Goal: Transaction & Acquisition: Purchase product/service

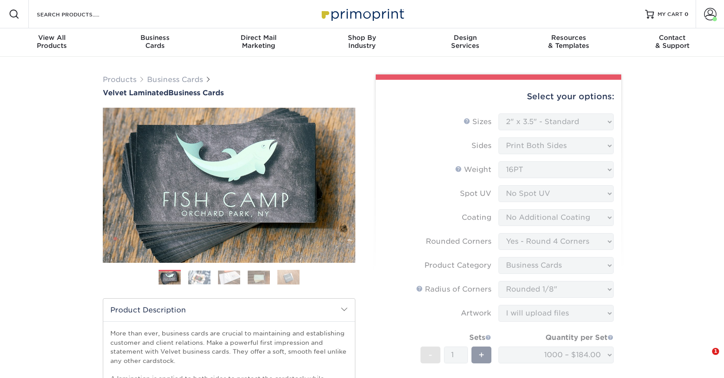
select select "2.00x3.50"
select select "7672df9e-0e0a-464d-8e1f-920c575e4da3"
select select "3b5148f1-0588-4f88-a218-97bcfdce65c1"
select select "589680c7-ee9a-431b-9d12-d7aeb1386a97"
select select "upload"
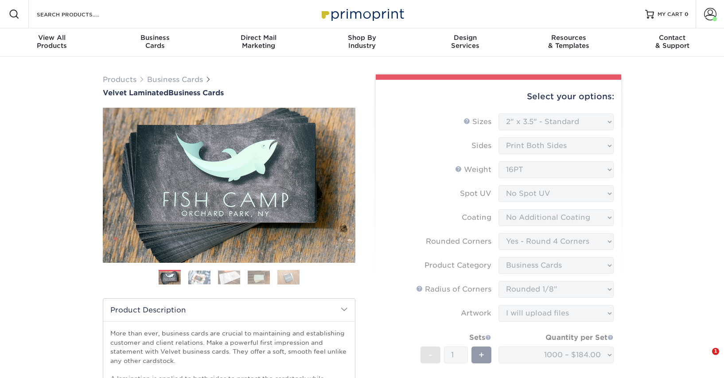
select select "1000 – $184.00"
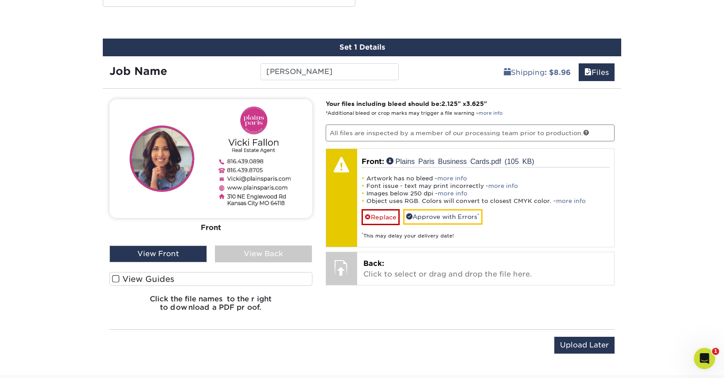
click at [246, 247] on div "View Back" at bounding box center [263, 254] width 97 height 17
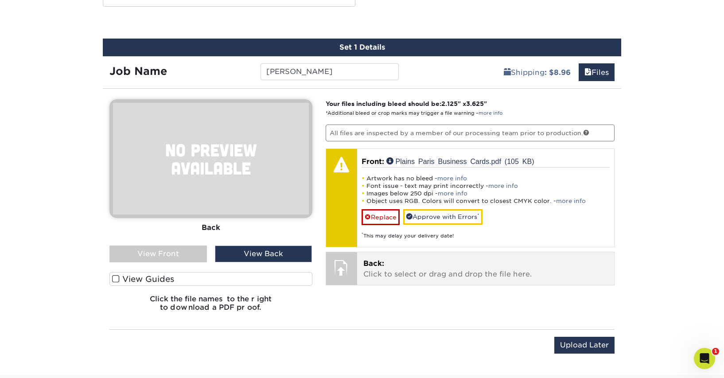
click at [376, 272] on p "Back: Click to select or drag and drop the file here." at bounding box center [485, 268] width 245 height 21
click at [379, 271] on p "Back: Click to select or drag and drop the file here." at bounding box center [485, 268] width 245 height 21
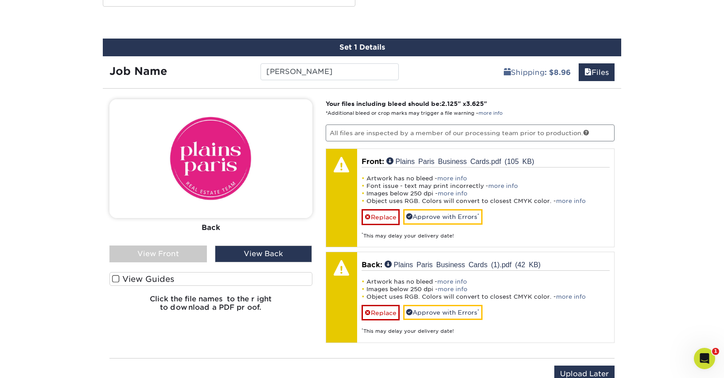
click at [158, 246] on div "View Front" at bounding box center [157, 254] width 97 height 17
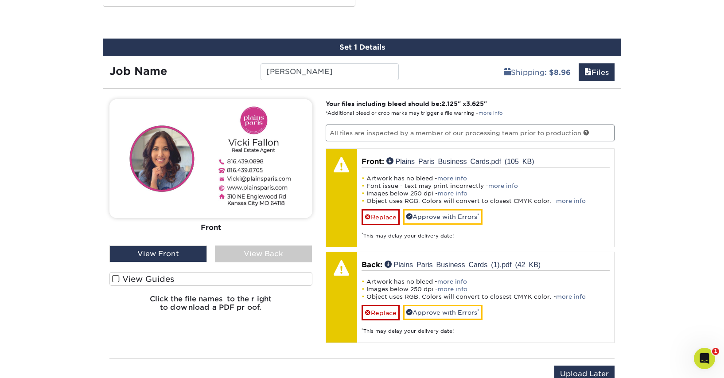
click at [274, 254] on div "View Back" at bounding box center [263, 254] width 97 height 17
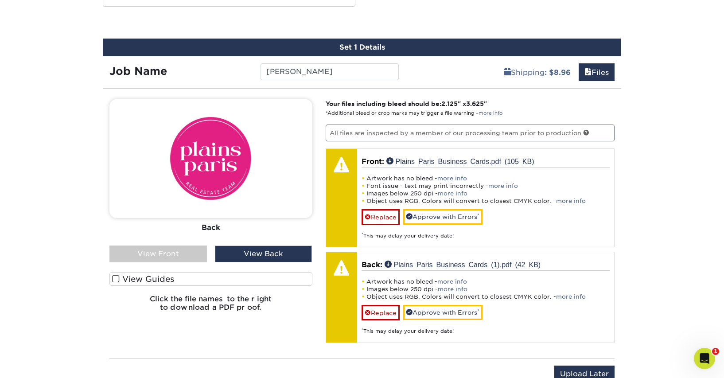
click at [174, 253] on div "View Front" at bounding box center [157, 254] width 97 height 17
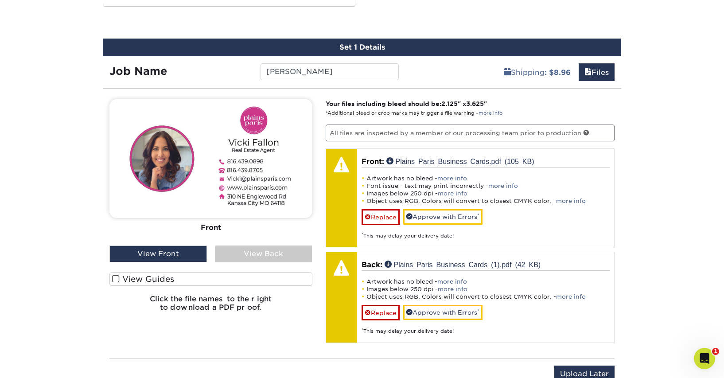
click at [271, 255] on div "View Back" at bounding box center [263, 254] width 97 height 17
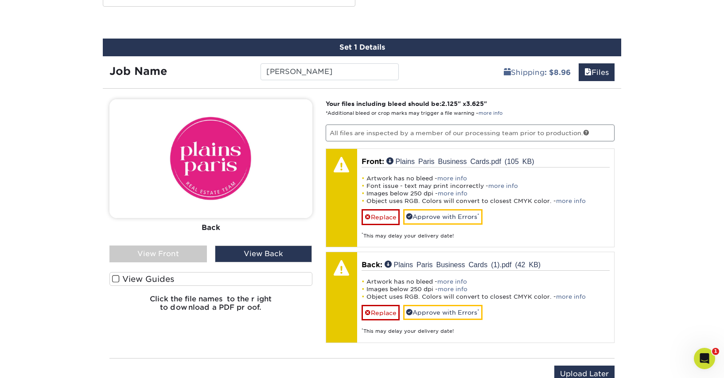
click at [191, 254] on div "View Front" at bounding box center [157, 254] width 97 height 17
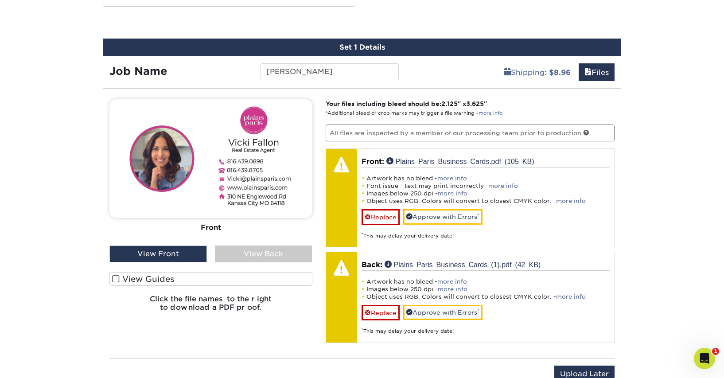
click at [263, 254] on div "View Back" at bounding box center [263, 254] width 97 height 17
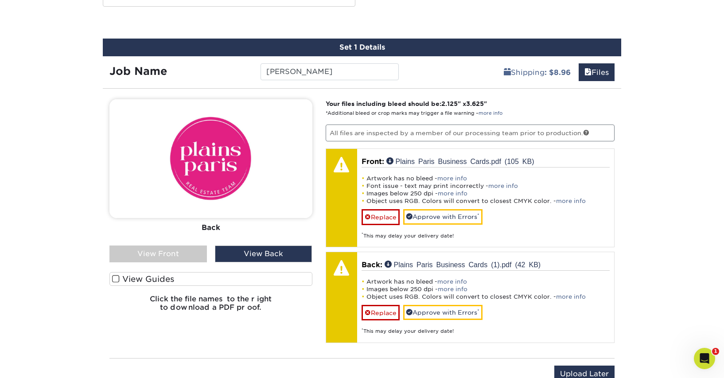
click at [167, 256] on div "View Front" at bounding box center [157, 254] width 97 height 17
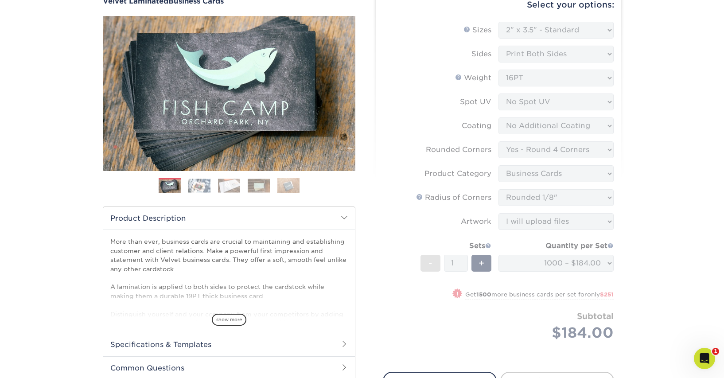
scroll to position [91, 0]
click at [342, 216] on span at bounding box center [344, 217] width 7 height 7
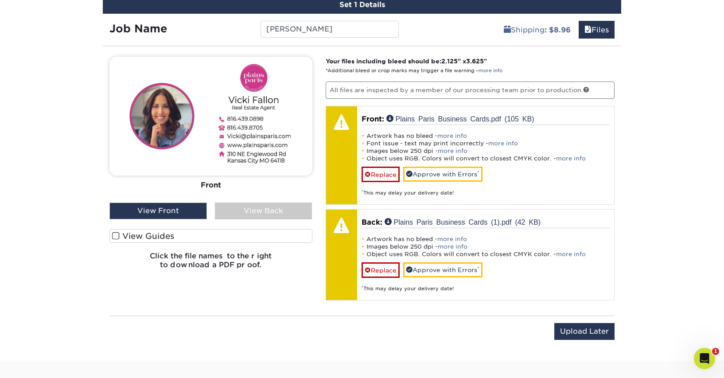
scroll to position [514, 0]
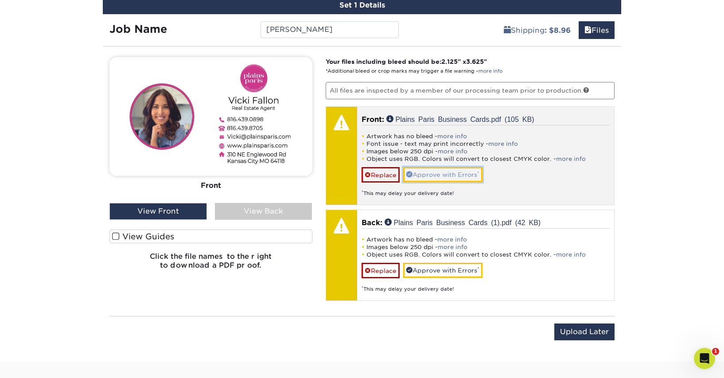
click at [453, 177] on link "Approve with Errors *" at bounding box center [442, 174] width 79 height 15
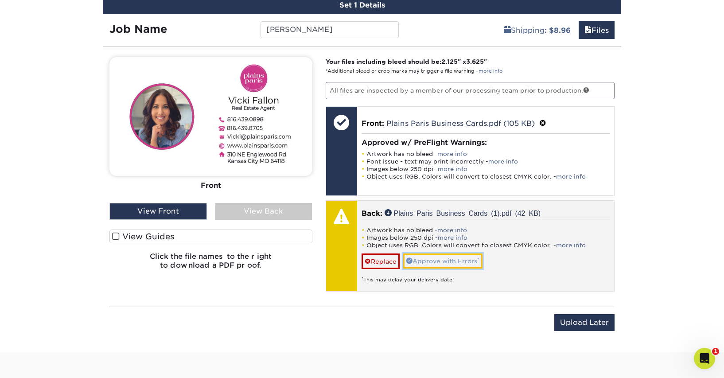
click at [448, 259] on link "Approve with Errors *" at bounding box center [442, 260] width 79 height 15
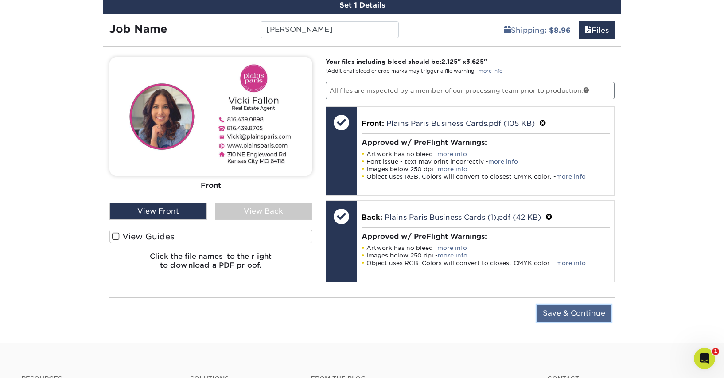
click at [570, 314] on input "Save & Continue" at bounding box center [574, 313] width 74 height 17
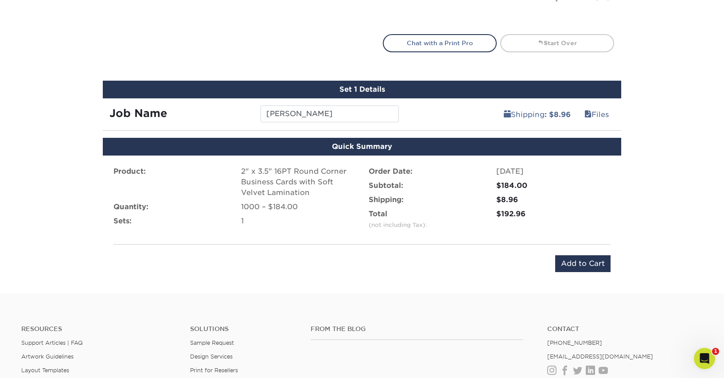
scroll to position [604, 0]
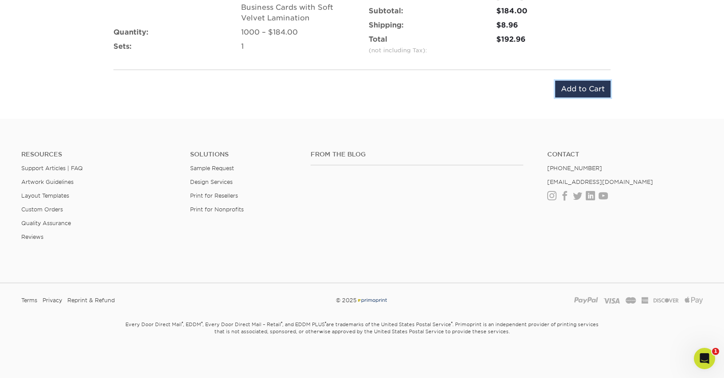
click at [573, 81] on input "Add to Cart" at bounding box center [582, 89] width 55 height 17
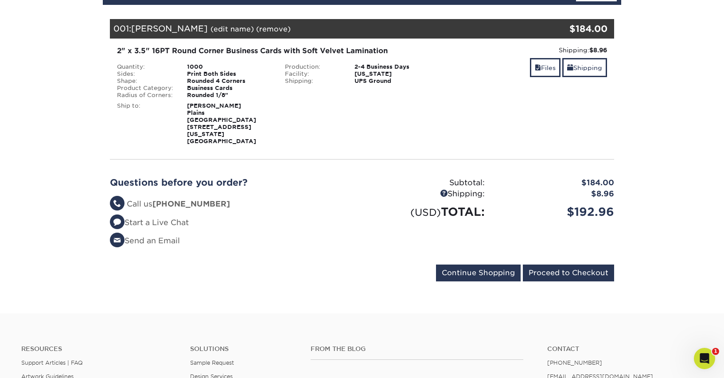
scroll to position [154, 0]
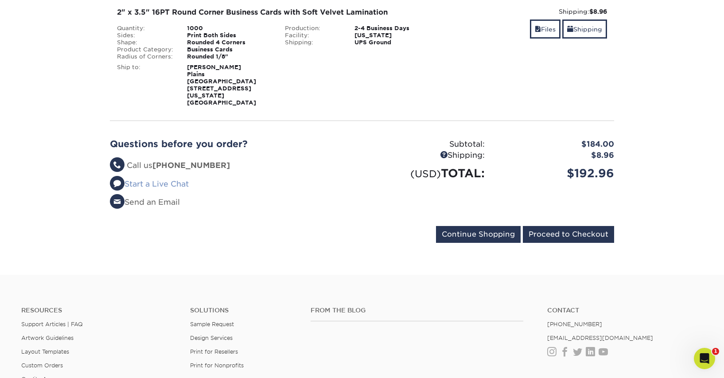
click at [173, 179] on link "Start a Live Chat" at bounding box center [149, 183] width 79 height 9
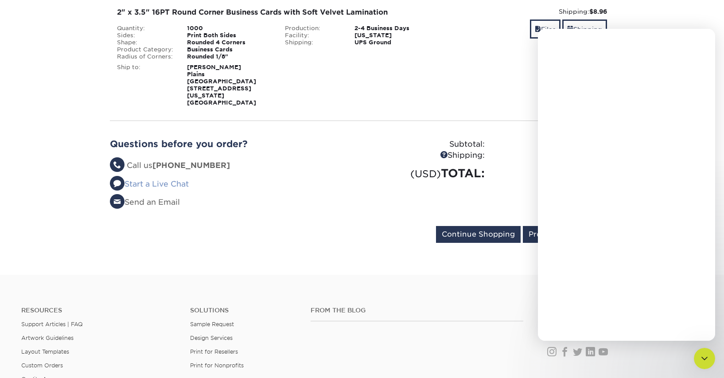
scroll to position [0, 0]
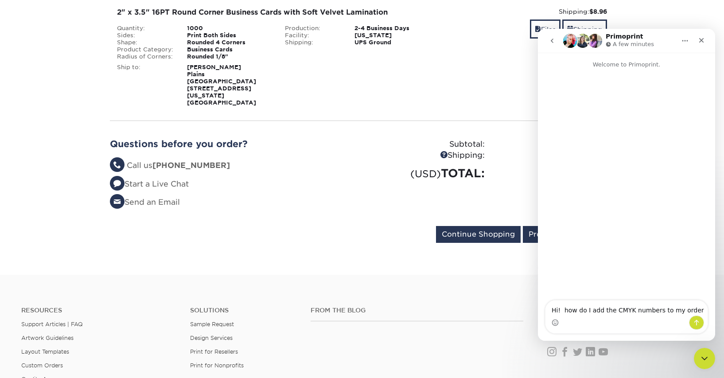
type textarea "Hi! how do I add the CMYK numbers to my order?"
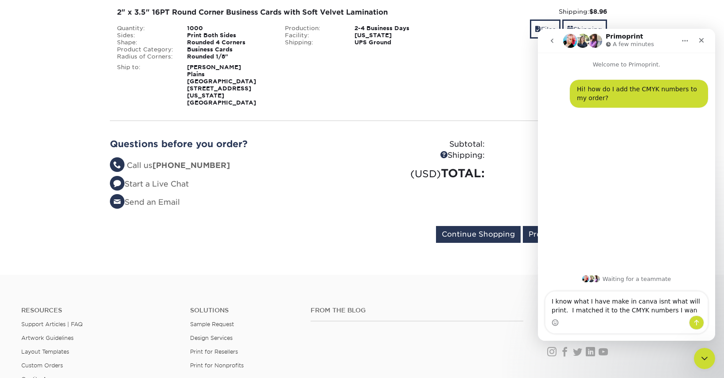
type textarea "I know what I have make in canva isnt what will print. I matched it to the CMYK…"
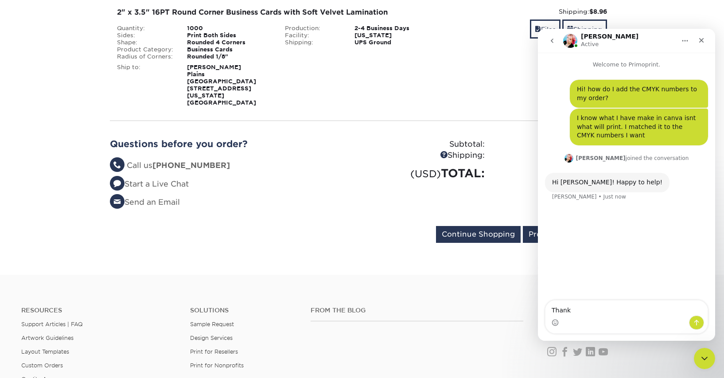
type textarea "Thanks"
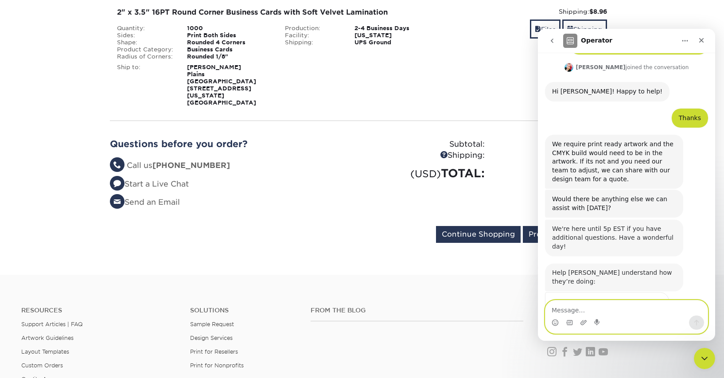
scroll to position [135, 0]
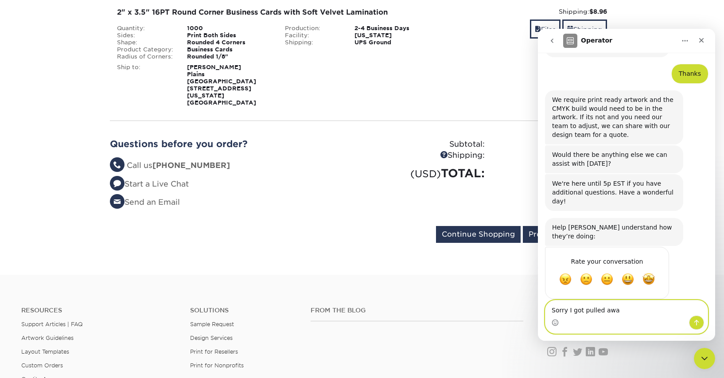
type textarea "Sorry I got pulled away"
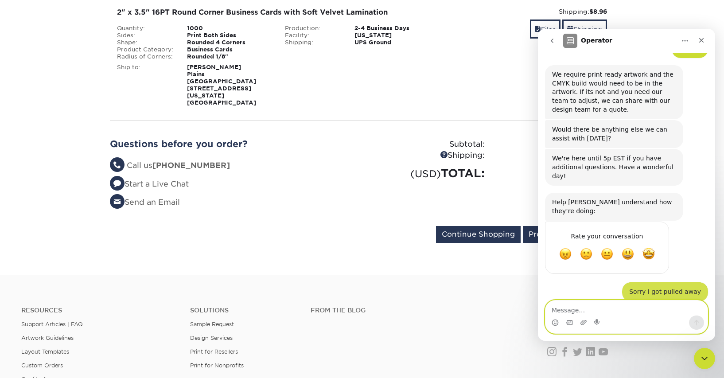
scroll to position [161, 0]
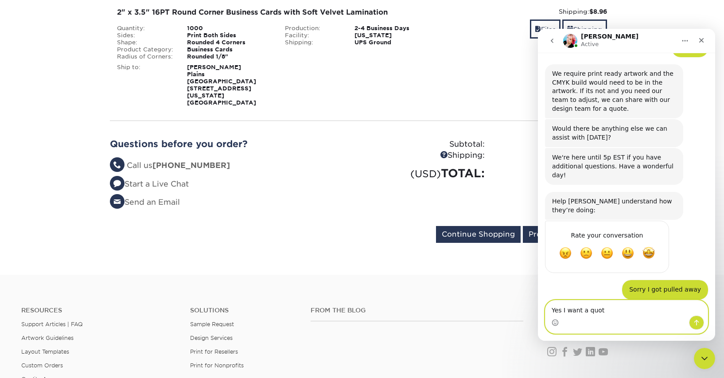
type textarea "Yes I want a quote"
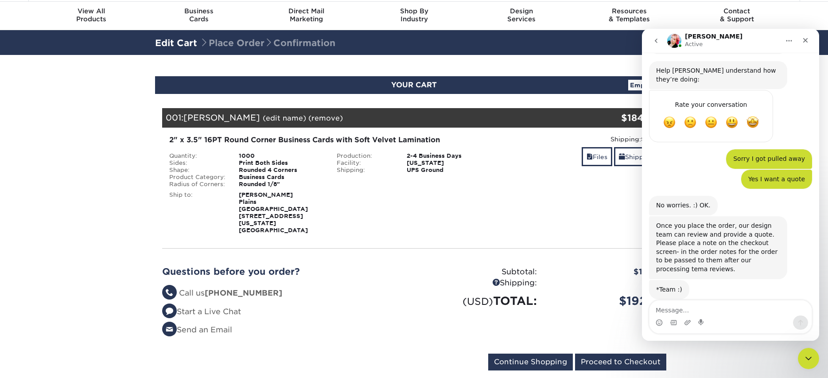
scroll to position [35, 0]
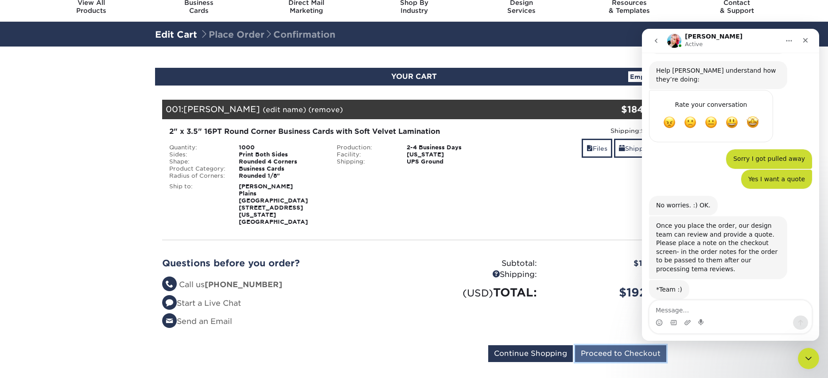
click at [601, 345] on input "Proceed to Checkout" at bounding box center [620, 353] width 91 height 17
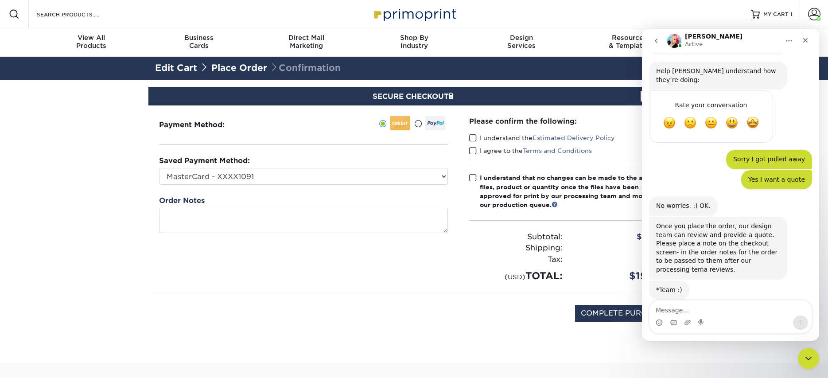
scroll to position [292, 0]
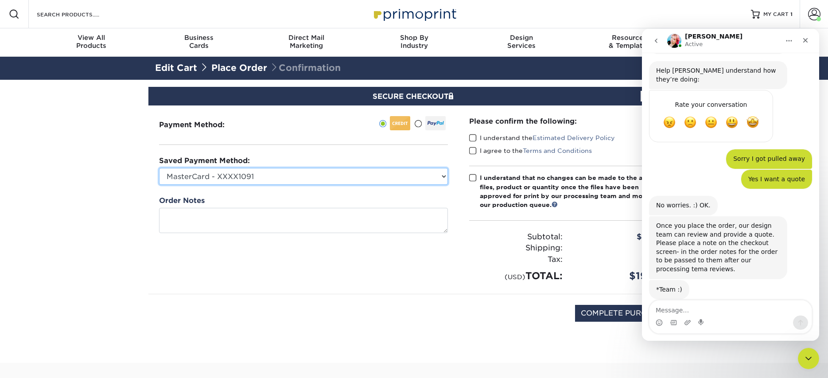
click at [445, 175] on select "MasterCard - XXXX1091 MasterCard - XXXX3239 Visa - XXXX6574 Visa - XXXX8451 Vis…" at bounding box center [303, 176] width 289 height 17
select select "67333"
click at [159, 168] on select "MasterCard - XXXX1091 MasterCard - XXXX3239 Visa - XXXX6574 Visa - XXXX8451 Vis…" at bounding box center [303, 176] width 289 height 17
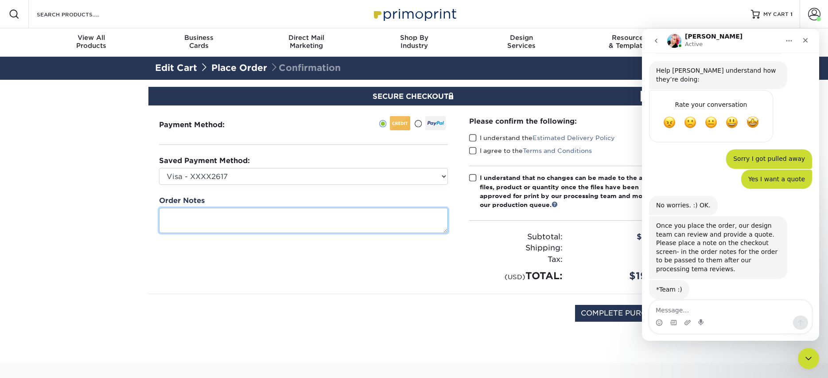
click at [355, 219] on textarea at bounding box center [303, 220] width 289 height 25
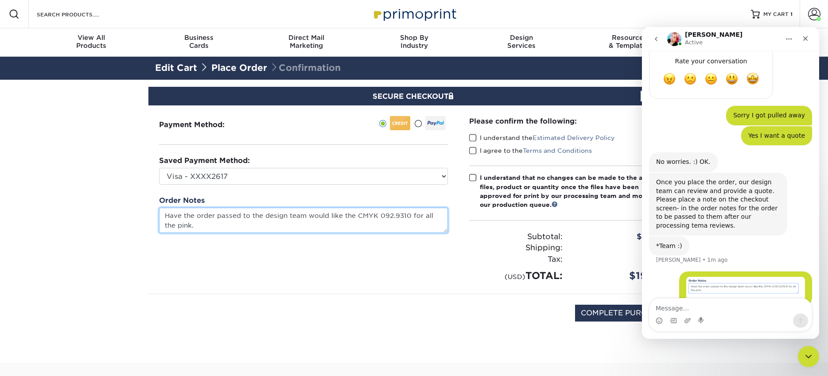
scroll to position [368, 0]
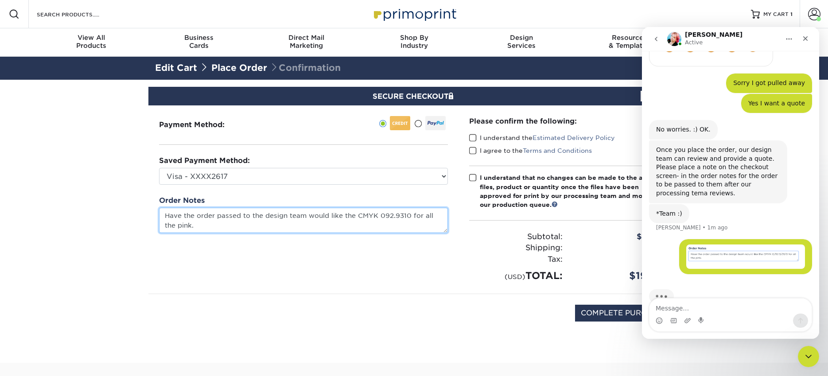
click at [383, 217] on textarea "Have the order passed to the design team would like the CMYK 092.9310 for all t…" at bounding box center [303, 220] width 289 height 25
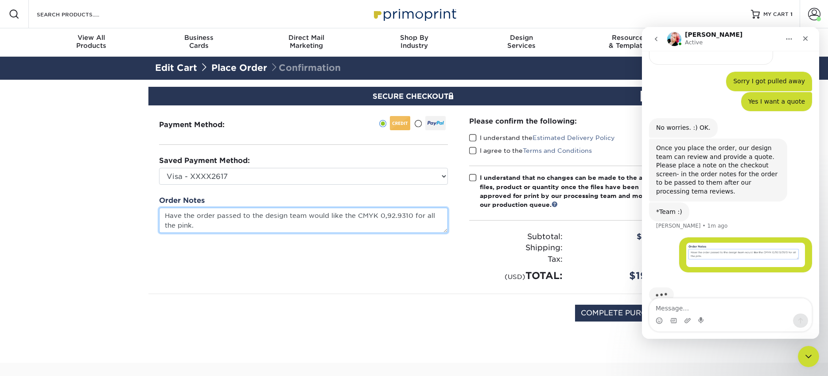
click at [405, 216] on textarea "Have the order passed to the design team would like the CMYK 0,92.9310 for all …" at bounding box center [303, 220] width 289 height 25
click at [400, 216] on textarea "Have the order passed to the design team would like the CMYK 0,92.9310 for all …" at bounding box center [303, 220] width 289 height 25
click at [408, 216] on textarea "Have the order passed to the design team would like the CMYK 0,92.9,310 for all…" at bounding box center [303, 220] width 289 height 25
click at [410, 222] on textarea "Have the order passed to the design team would like the CMYK 0,92.9,31,0 for al…" at bounding box center [303, 220] width 289 height 25
type textarea "Have the order passed to the design team would like the CMYK 0,92.9,31,0 for al…"
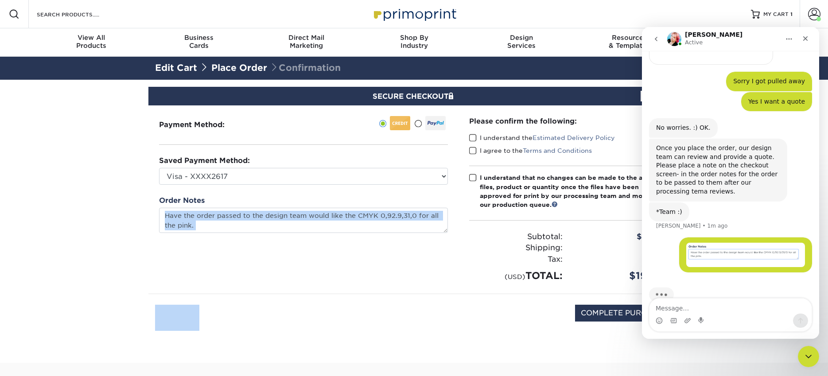
drag, startPoint x: 455, startPoint y: 236, endPoint x: 549, endPoint y: 277, distance: 103.0
click at [549, 278] on div "Payment Method: Saved Payment Method:" at bounding box center [414, 199] width 532 height 189
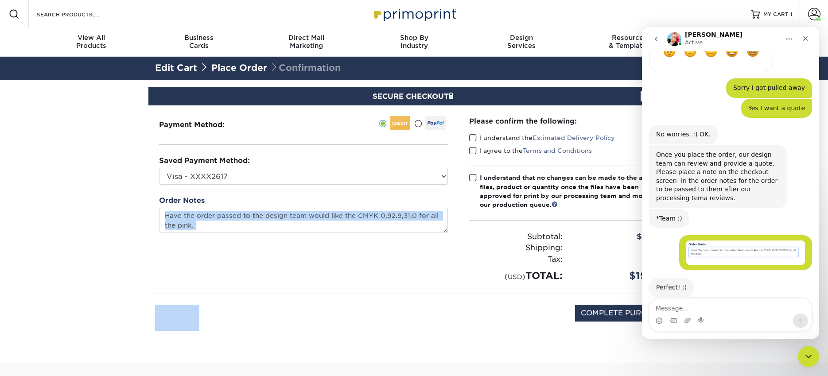
scroll to position [360, 0]
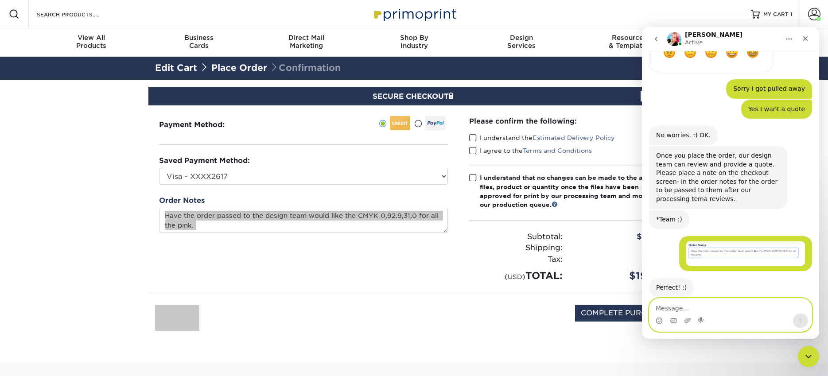
click at [672, 306] on textarea "Message…" at bounding box center [731, 306] width 162 height 15
type textarea "T"
type textarea "ok Great! thanks"
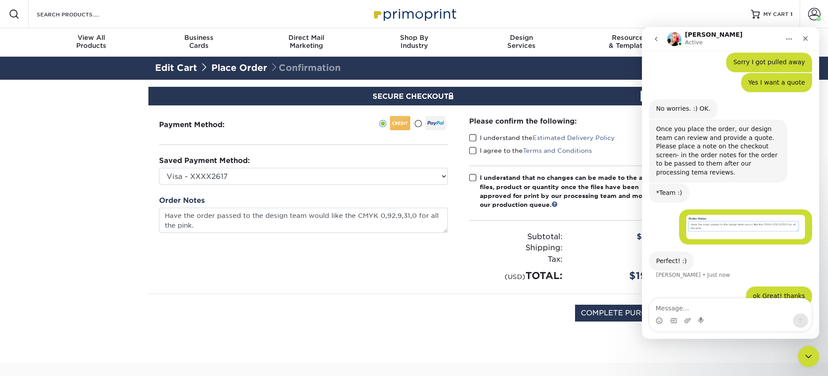
click at [430, 281] on div "Payment Method:" at bounding box center [303, 199] width 310 height 188
click at [780, 35] on div "Jenny Active" at bounding box center [731, 39] width 166 height 17
click at [813, 360] on div "Close Intercom Messenger" at bounding box center [807, 355] width 21 height 21
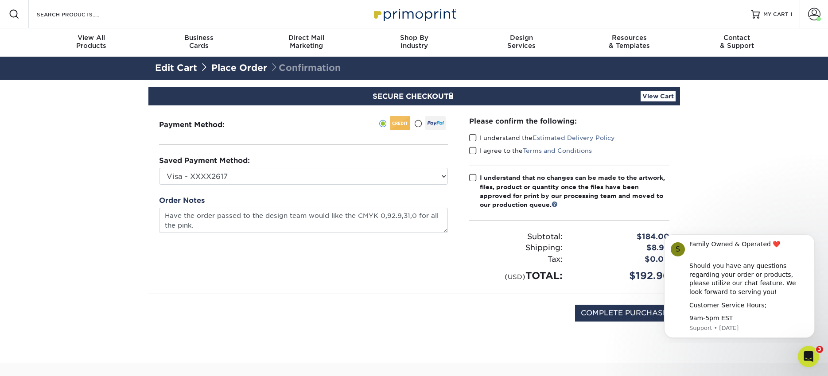
scroll to position [0, 0]
click at [517, 333] on div "COMPLETE PURCHASE" at bounding box center [414, 317] width 519 height 47
click at [473, 136] on span at bounding box center [473, 138] width 8 height 8
click at [0, 0] on input "I understand the Estimated Delivery Policy" at bounding box center [0, 0] width 0 height 0
click at [472, 153] on span at bounding box center [473, 151] width 8 height 8
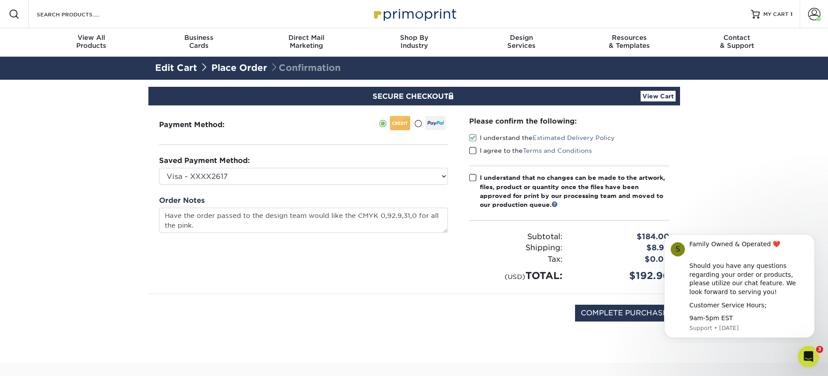
click at [0, 0] on input "I agree to the Terms and Conditions" at bounding box center [0, 0] width 0 height 0
click at [473, 179] on span at bounding box center [473, 178] width 8 height 8
click at [0, 0] on input "I understand that no changes can be made to the artwork, files, product or quan…" at bounding box center [0, 0] width 0 height 0
click at [490, 247] on div "Shipping:" at bounding box center [516, 248] width 107 height 12
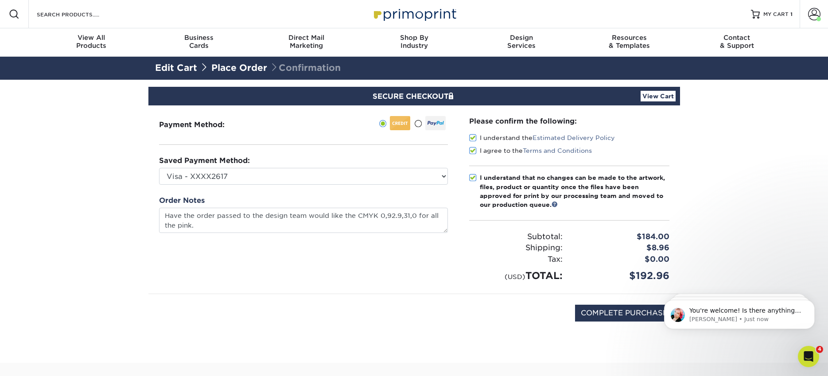
scroll to position [422, 0]
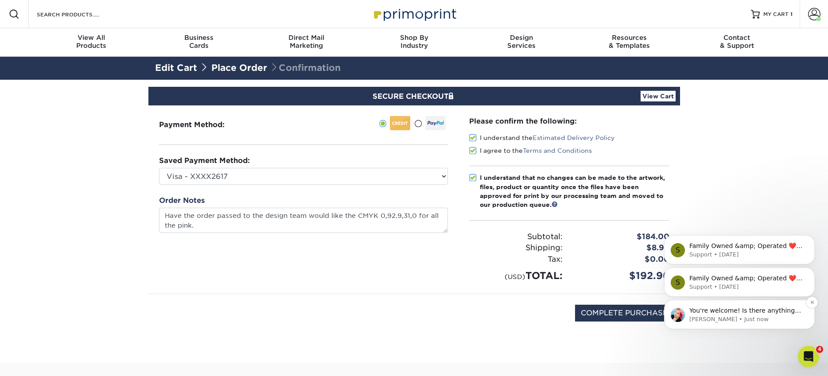
click at [724, 316] on p "Jenny • Just now" at bounding box center [747, 320] width 114 height 8
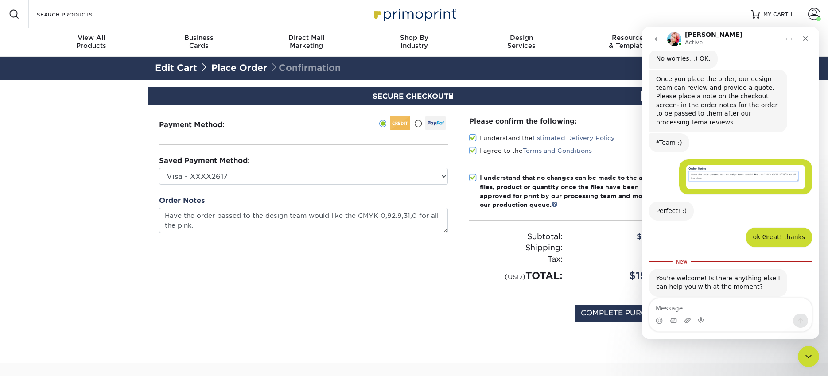
scroll to position [437, 0]
type textarea "That is all thanks!"
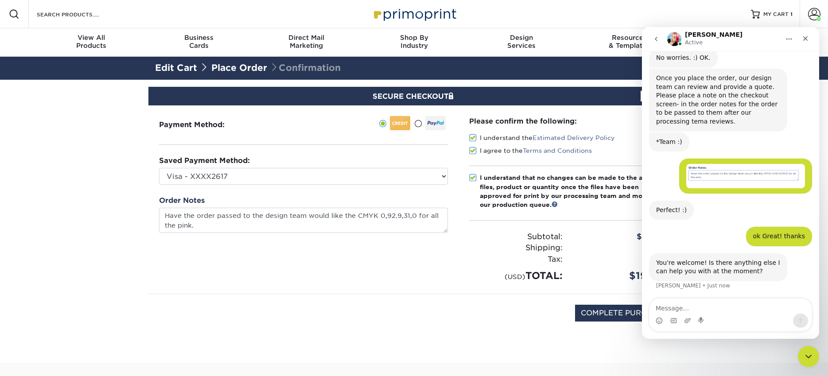
scroll to position [448, 0]
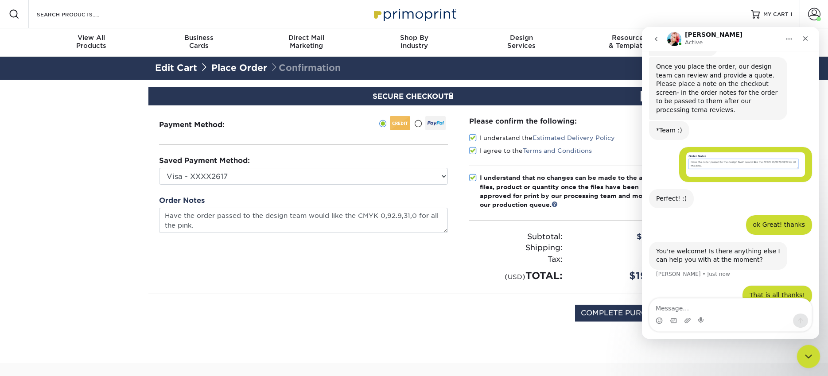
drag, startPoint x: 809, startPoint y: 355, endPoint x: 802, endPoint y: 356, distance: 7.1
click at [810, 355] on icon "Close Intercom Messenger" at bounding box center [807, 355] width 11 height 11
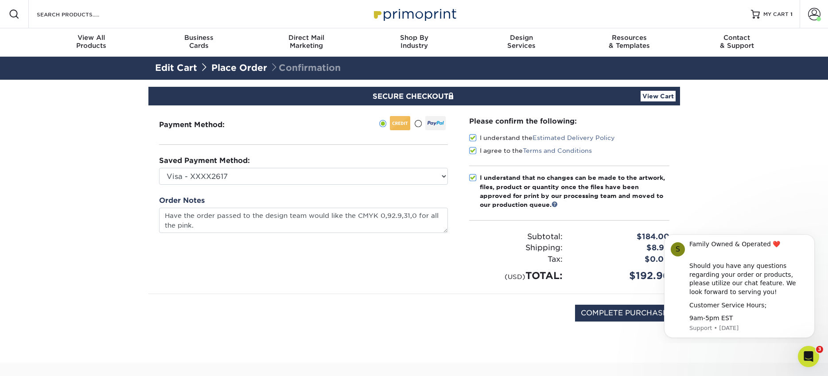
scroll to position [0, 0]
click at [510, 334] on div "COMPLETE PURCHASE" at bounding box center [414, 317] width 519 height 47
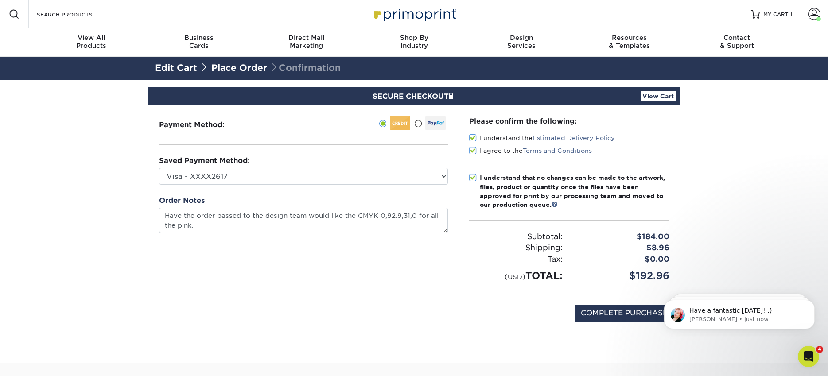
scroll to position [475, 0]
click at [737, 312] on p "Have a fantastic Tuesday! :)" at bounding box center [747, 311] width 114 height 9
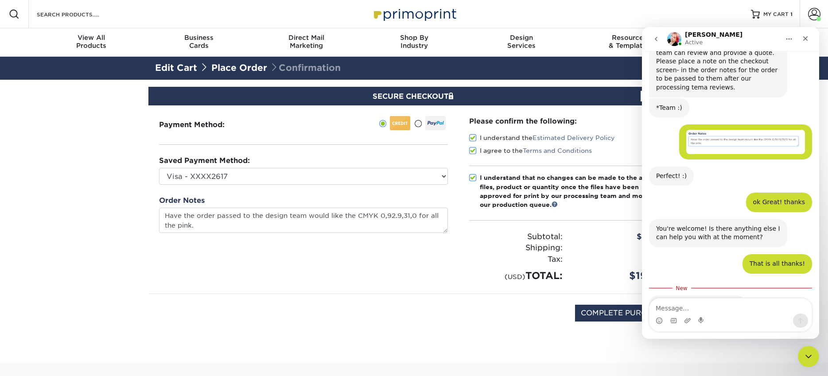
scroll to position [489, 0]
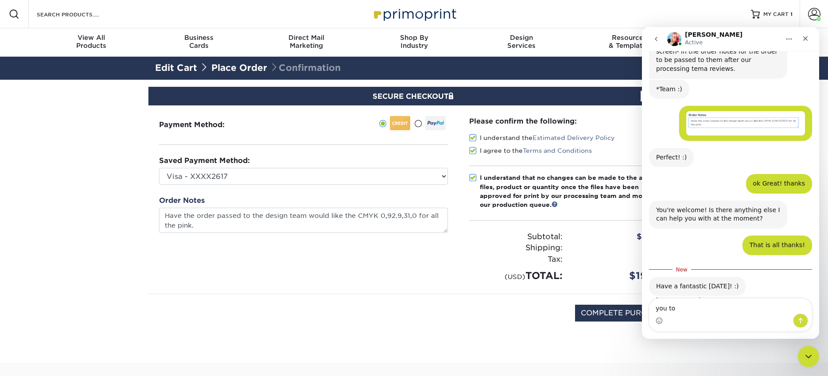
type textarea "you too"
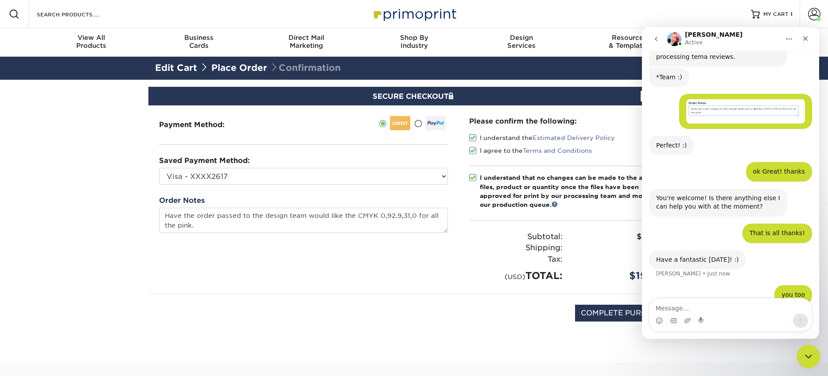
click at [811, 358] on icon "Close Intercom Messenger" at bounding box center [807, 355] width 11 height 11
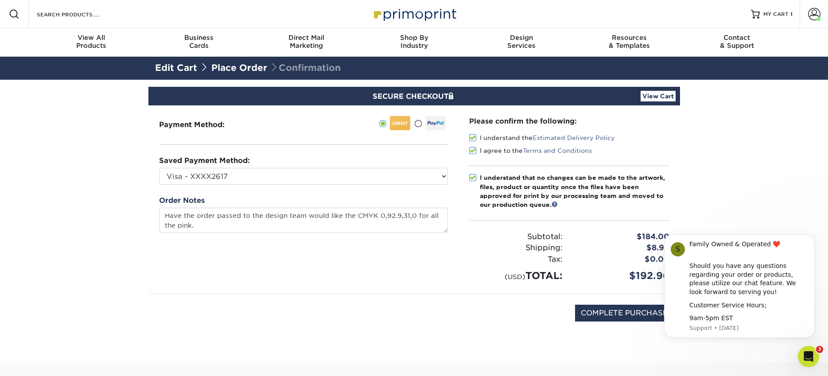
scroll to position [0, 0]
drag, startPoint x: 507, startPoint y: 315, endPoint x: 572, endPoint y: 317, distance: 65.2
click at [518, 315] on div "COMPLETE PURCHASE" at bounding box center [414, 317] width 519 height 47
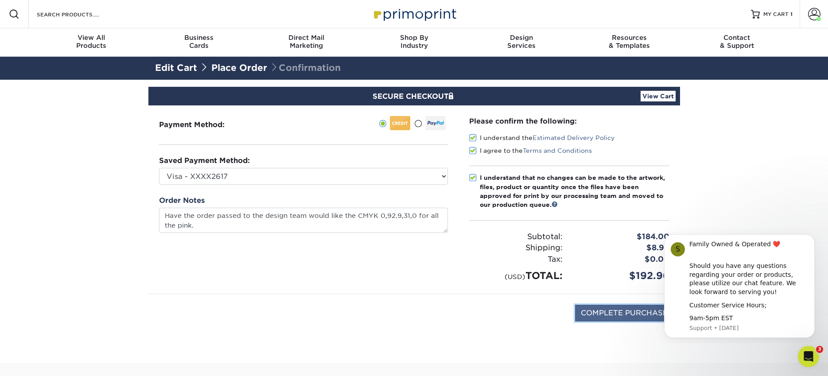
click at [582, 318] on input "COMPLETE PURCHASE" at bounding box center [624, 313] width 98 height 17
type input "PROCESSING, PLEASE WAIT..."
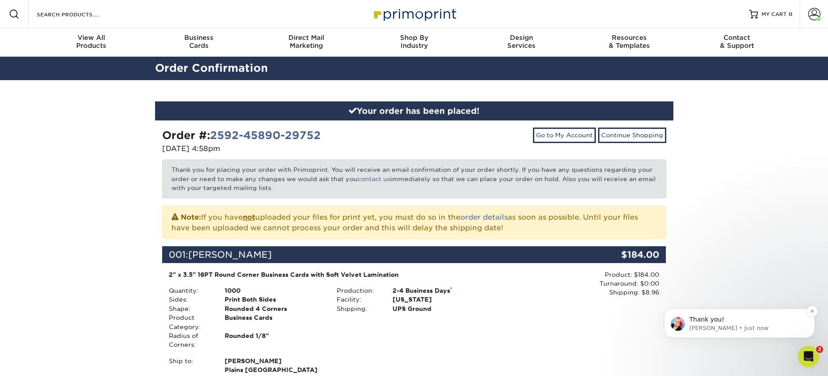
click at [720, 323] on p "Thank you!" at bounding box center [747, 320] width 114 height 9
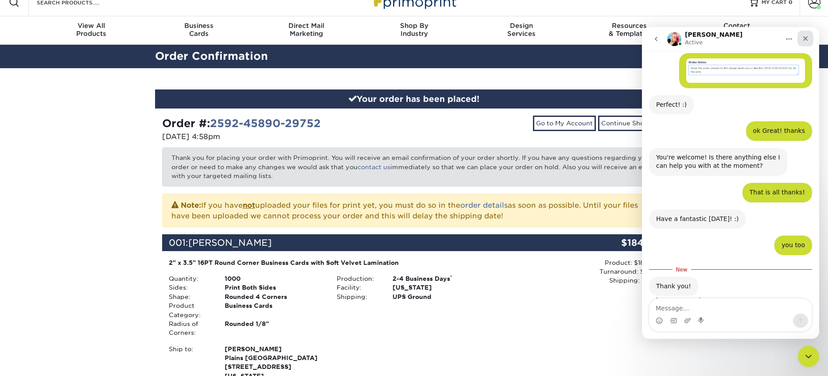
scroll to position [13, 0]
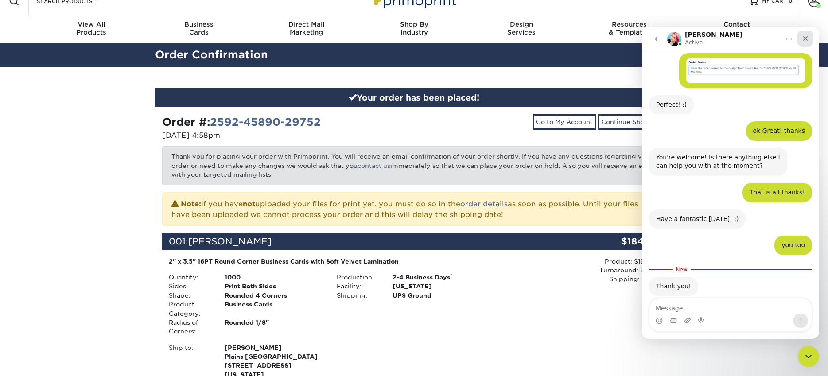
click at [806, 39] on icon "Close" at bounding box center [805, 38] width 7 height 7
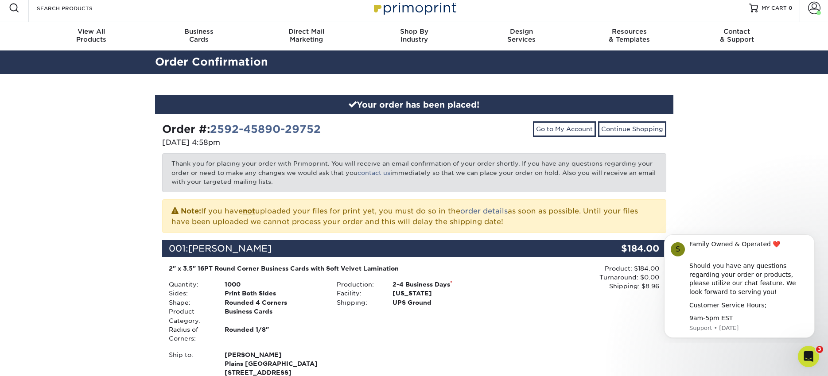
scroll to position [8, 0]
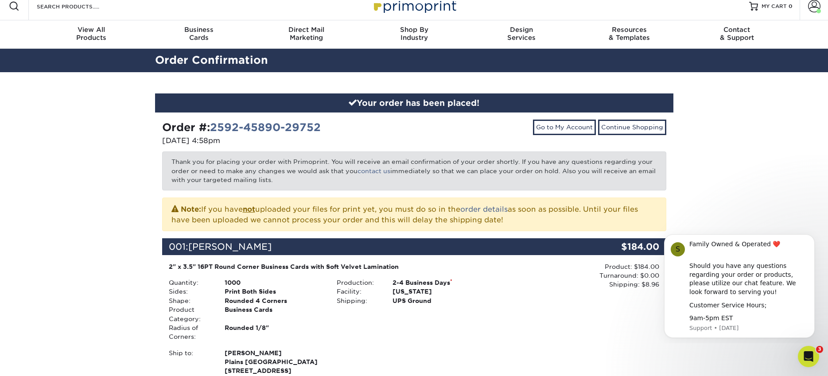
click at [740, 203] on div "Your order has been placed! Order #: 2592-45890-29752 09/02/2025 4:58pm Go to M…" at bounding box center [414, 315] width 828 height 487
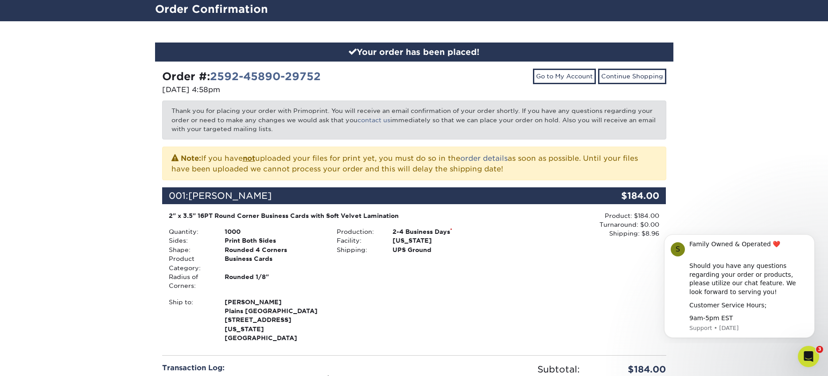
scroll to position [51, 0]
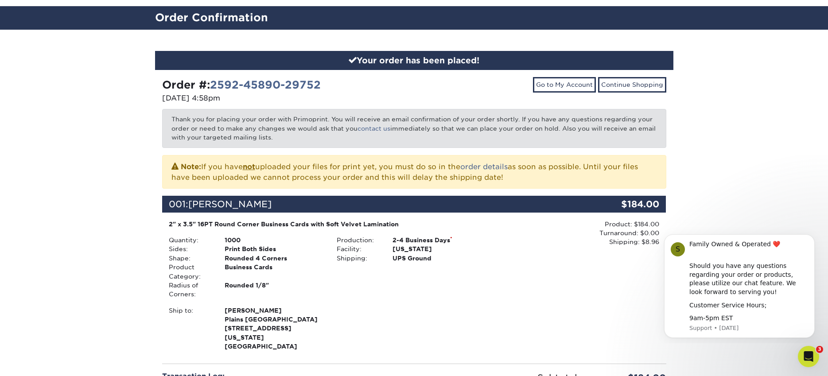
click at [546, 216] on div "001: Vicki $184.00" at bounding box center [414, 208] width 504 height 24
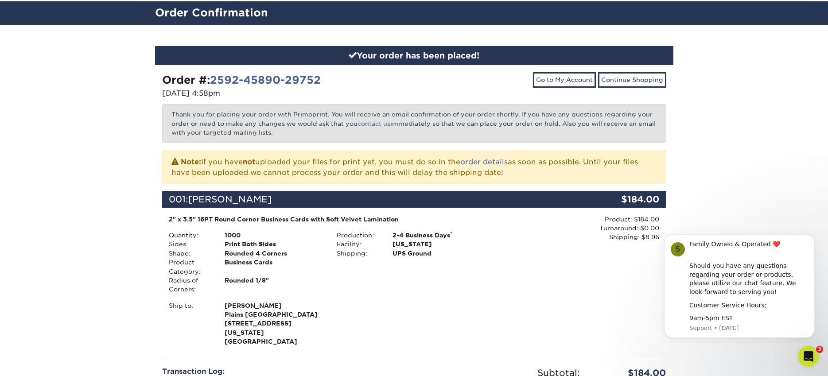
scroll to position [56, 0]
